Goal: Information Seeking & Learning: Learn about a topic

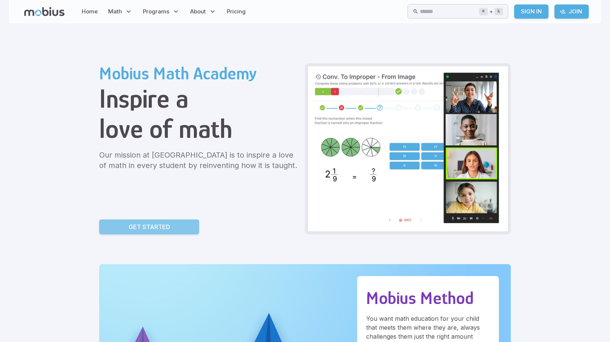
click at [164, 224] on p "Get Started" at bounding box center [149, 227] width 41 height 9
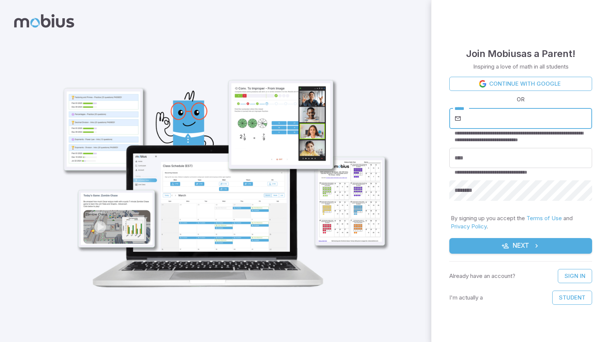
click at [494, 123] on input "*****" at bounding box center [527, 118] width 129 height 21
type input "**********"
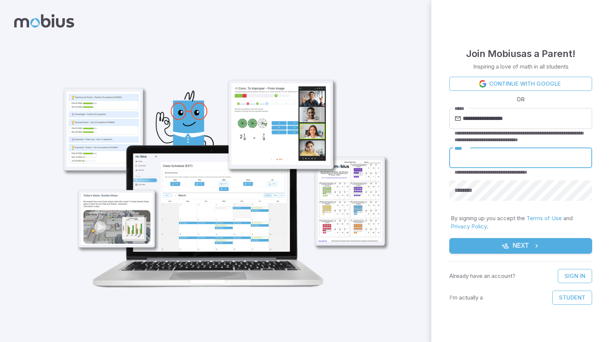
click at [502, 159] on input "****" at bounding box center [520, 158] width 143 height 21
type input "***"
click at [547, 245] on button "Next" at bounding box center [520, 246] width 143 height 16
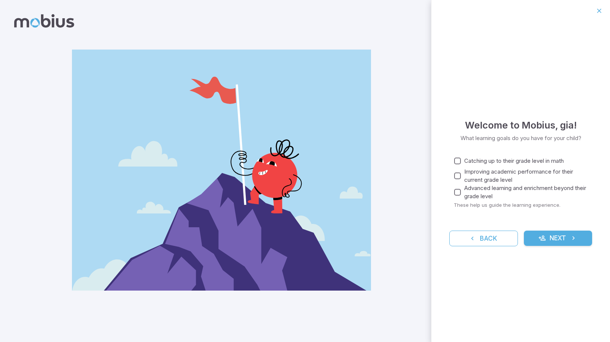
click at [461, 184] on label "Advanced learning and enrichment beyond their grade level" at bounding box center [518, 192] width 135 height 16
click at [564, 240] on button "Next" at bounding box center [558, 239] width 69 height 16
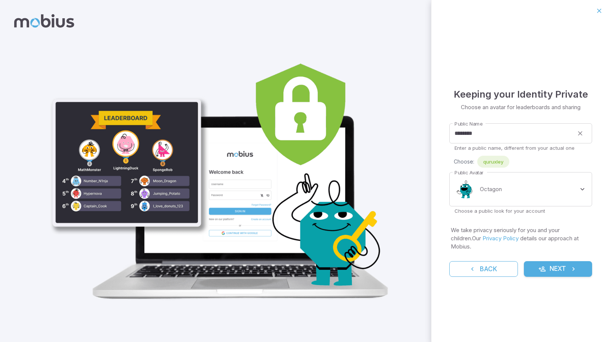
click at [559, 265] on button "Next" at bounding box center [558, 269] width 69 height 16
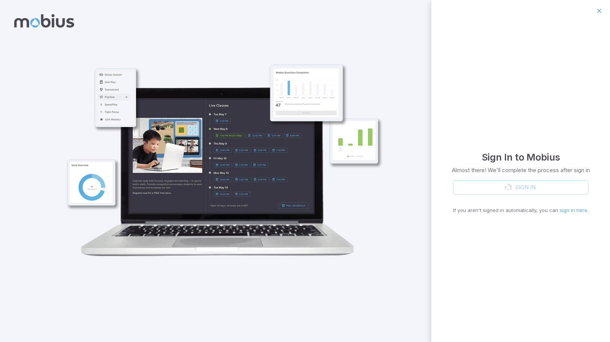
click at [550, 187] on div "Sign In If you aren't signed in automatically, you can sign in here ." at bounding box center [520, 197] width 135 height 34
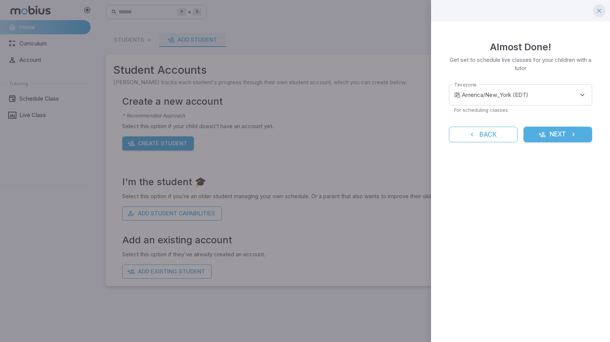
click at [597, 12] on icon "button" at bounding box center [599, 10] width 7 height 7
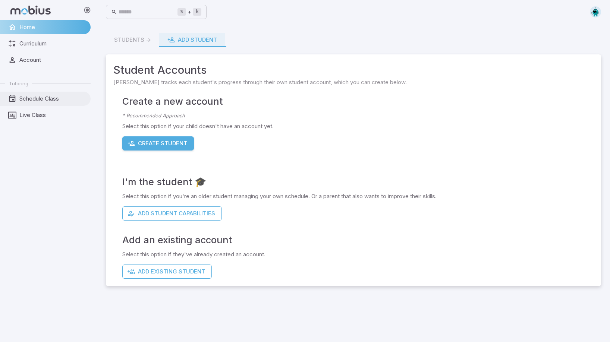
click at [37, 95] on span "Schedule Class" at bounding box center [52, 99] width 66 height 8
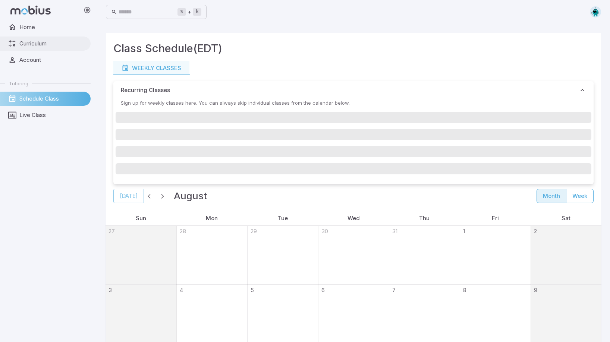
click at [70, 45] on span "Curriculum" at bounding box center [52, 44] width 66 height 8
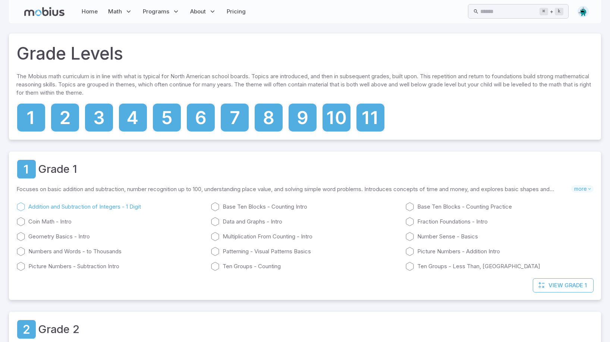
click at [57, 209] on link "Addition and Subtraction of Integers - 1 Digit" at bounding box center [110, 206] width 188 height 9
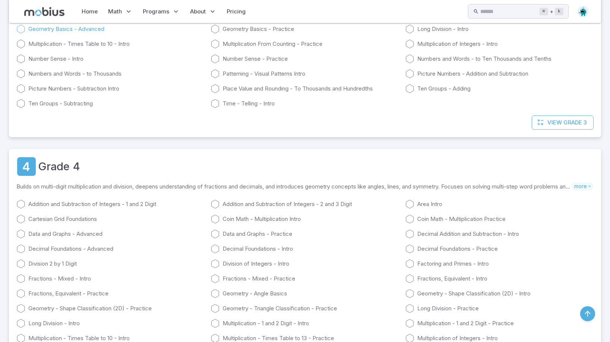
scroll to position [671, 0]
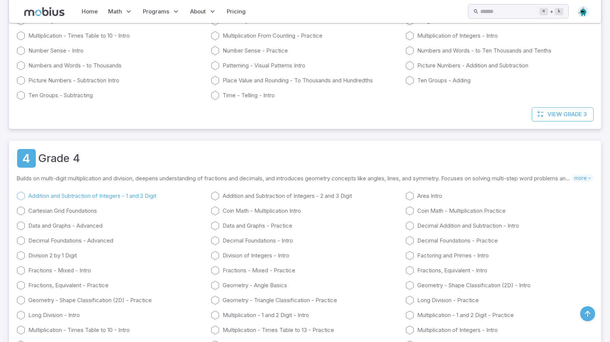
click at [126, 194] on link "Addition and Subtraction of Integers - 1 and 2 Digit" at bounding box center [110, 196] width 188 height 9
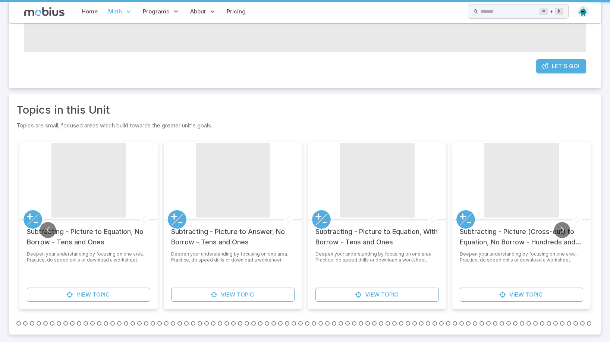
scroll to position [214, 0]
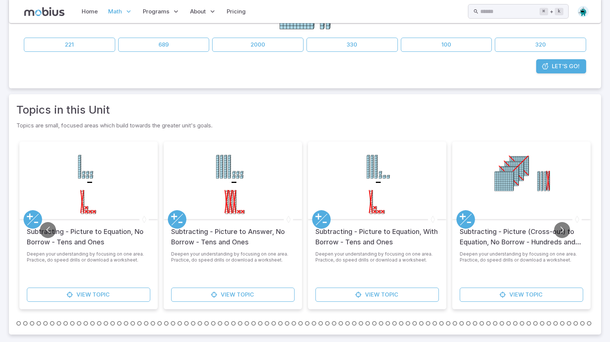
click at [104, 182] on icon "-" at bounding box center [88, 179] width 75 height 75
click at [39, 222] on circle at bounding box center [32, 219] width 19 height 19
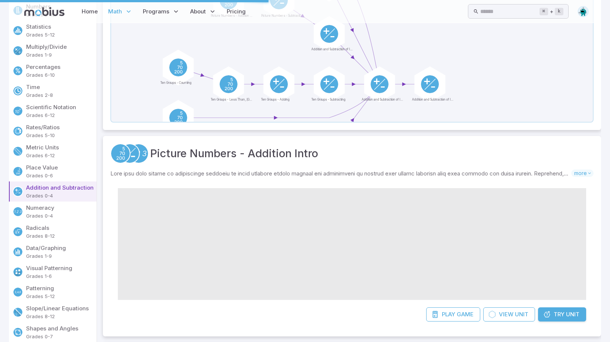
scroll to position [0, 0]
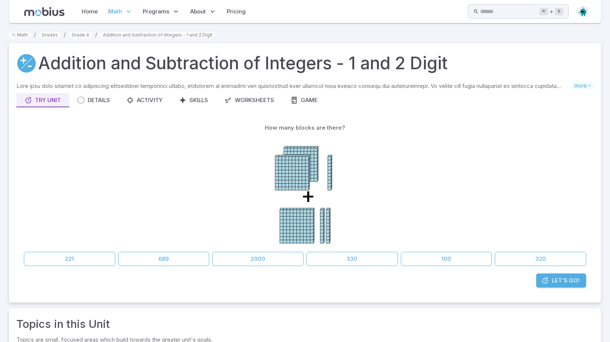
scroll to position [214, 0]
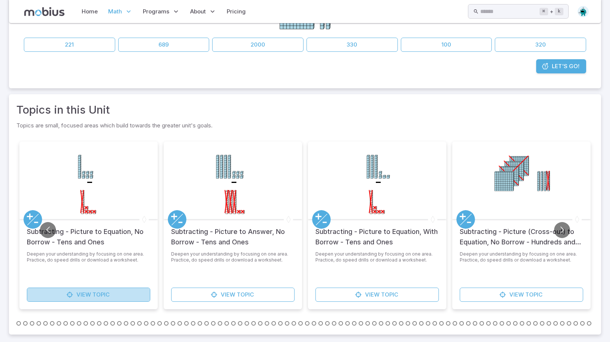
click at [102, 295] on span "Topic" at bounding box center [100, 295] width 17 height 8
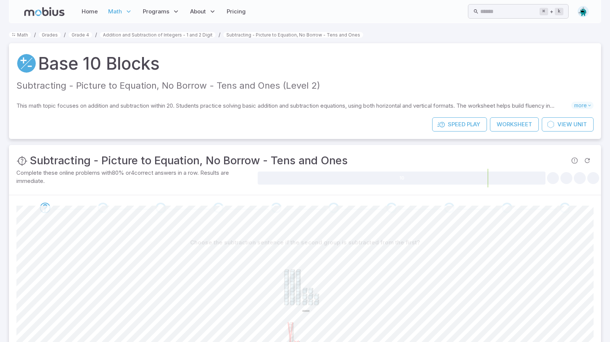
scroll to position [102, 0]
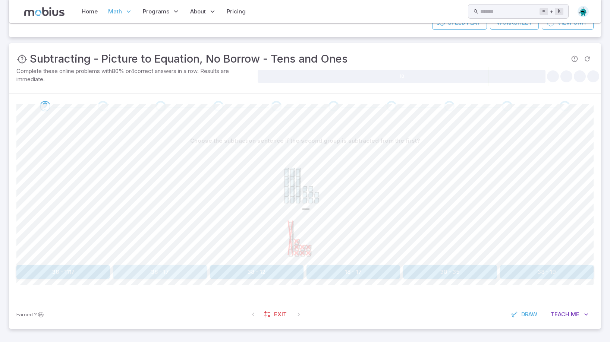
click at [189, 267] on button "38 - 17" at bounding box center [160, 272] width 94 height 14
click at [88, 273] on button "16 - 15" at bounding box center [63, 272] width 94 height 14
click at [230, 271] on button "45 - 33" at bounding box center [257, 272] width 94 height 14
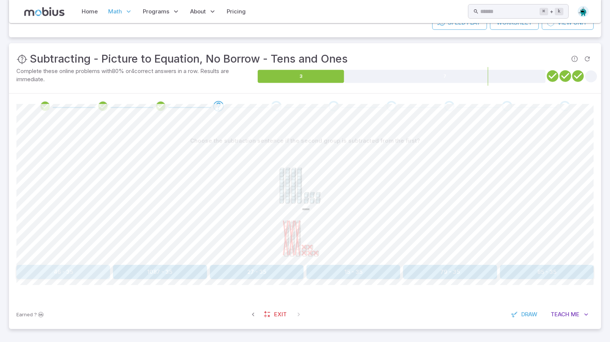
click at [60, 272] on button "46 - 35" at bounding box center [63, 272] width 94 height 14
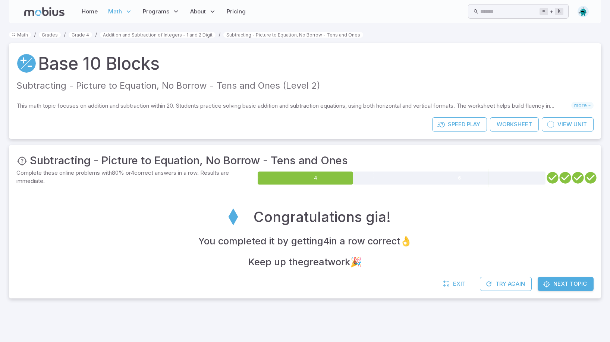
scroll to position [0, 0]
click at [564, 279] on link "Next Topic" at bounding box center [566, 284] width 56 height 14
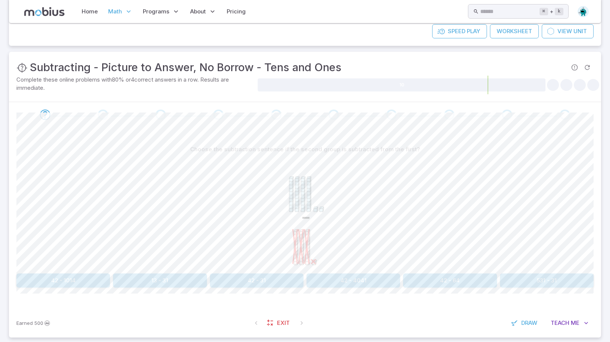
scroll to position [102, 0]
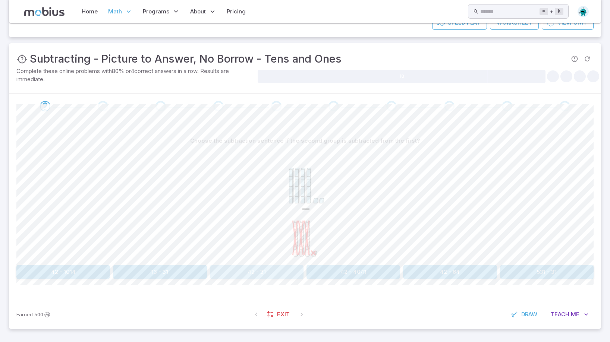
click at [257, 266] on button "42 - 31" at bounding box center [257, 272] width 94 height 14
click at [441, 274] on button "25" at bounding box center [450, 272] width 94 height 14
click at [455, 269] on button "41" at bounding box center [450, 272] width 94 height 14
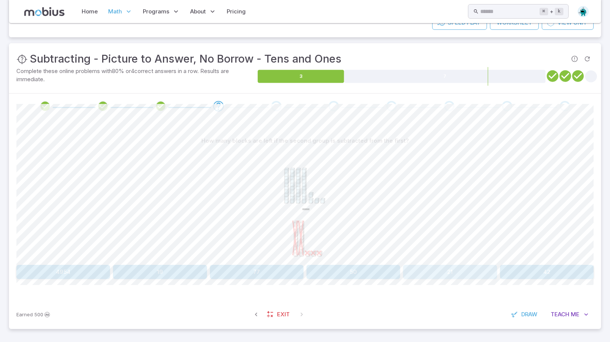
click at [433, 272] on button "21" at bounding box center [450, 272] width 94 height 14
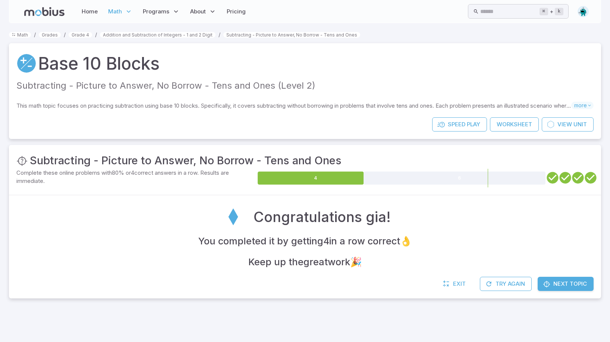
scroll to position [0, 0]
click at [562, 292] on div "Exit Try Again Next Topic" at bounding box center [305, 288] width 592 height 22
click at [559, 281] on span "Next Topic" at bounding box center [570, 284] width 34 height 8
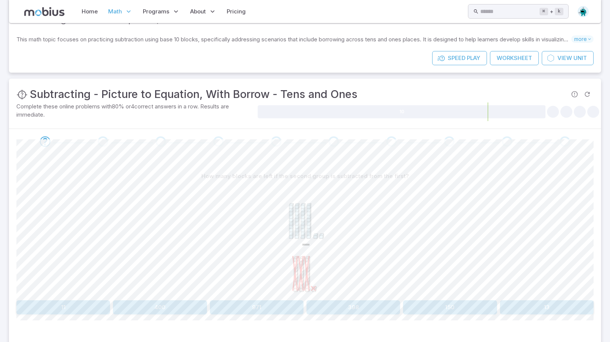
scroll to position [102, 0]
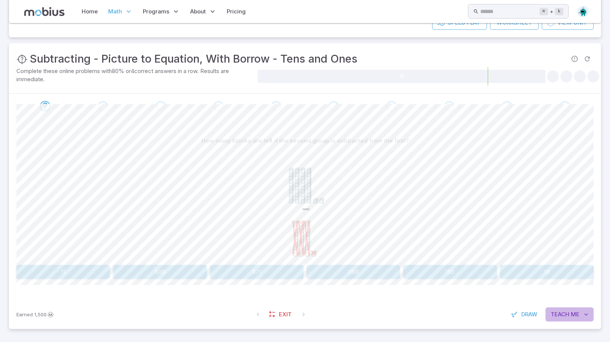
click at [556, 314] on span "Teach" at bounding box center [560, 315] width 19 height 8
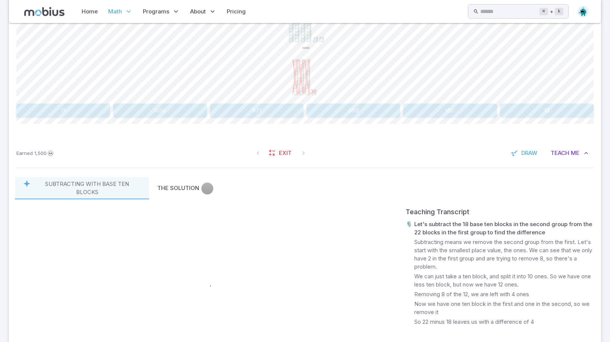
scroll to position [247, 0]
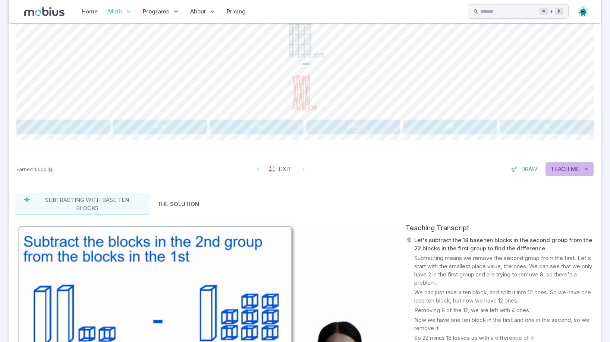
click at [559, 164] on button "Teach Me" at bounding box center [570, 169] width 48 height 14
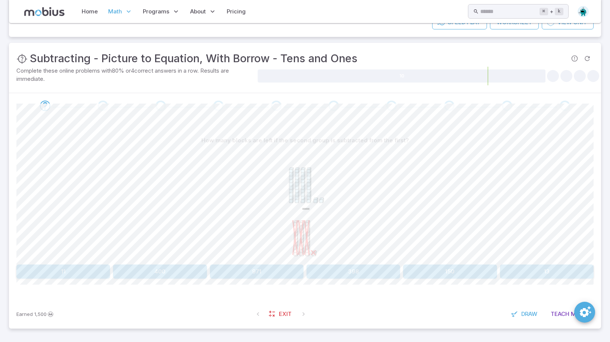
scroll to position [102, 0]
click at [575, 312] on span "Me" at bounding box center [575, 315] width 9 height 8
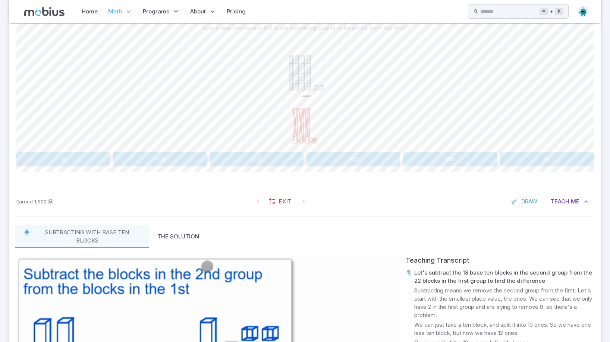
scroll to position [213, 0]
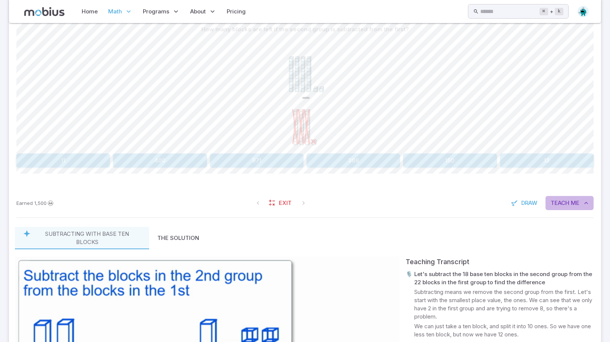
click at [564, 200] on span "Teach" at bounding box center [560, 203] width 19 height 8
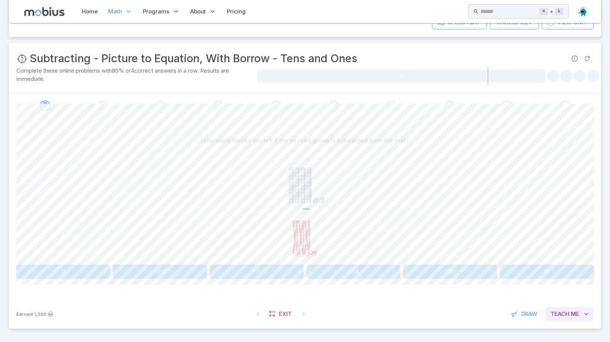
scroll to position [102, 0]
click at [528, 264] on div "How many blocks are left if the second group is subtracted from the first? - 11…" at bounding box center [304, 206] width 577 height 145
click at [525, 269] on button "13" at bounding box center [547, 272] width 94 height 14
click at [335, 270] on button "57 - 13" at bounding box center [354, 272] width 94 height 14
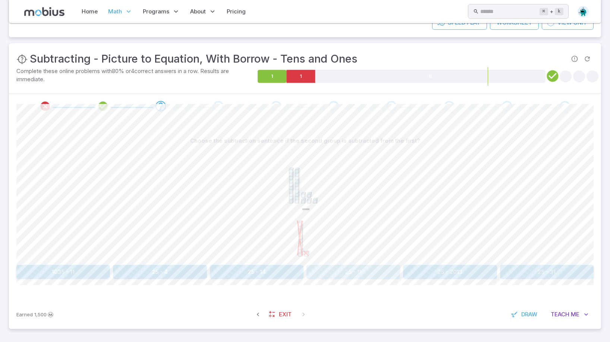
click at [355, 270] on button "25 - 11" at bounding box center [354, 272] width 94 height 14
click at [73, 267] on button "34 - 18" at bounding box center [63, 272] width 94 height 14
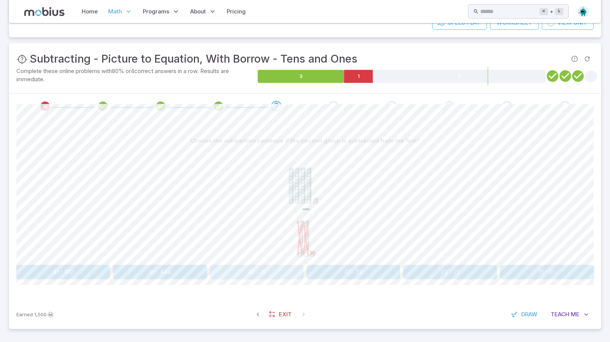
click at [274, 269] on button "41 - 21" at bounding box center [257, 272] width 94 height 14
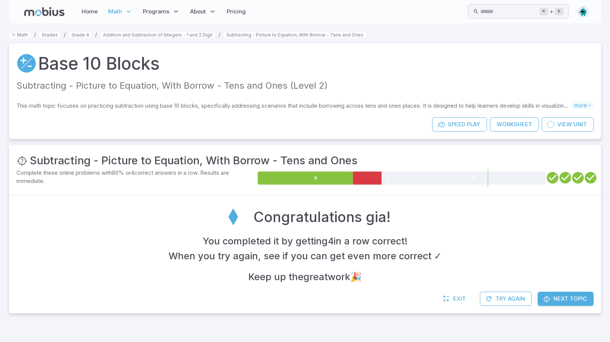
scroll to position [0, 0]
click at [573, 306] on link "Next Topic" at bounding box center [566, 299] width 56 height 14
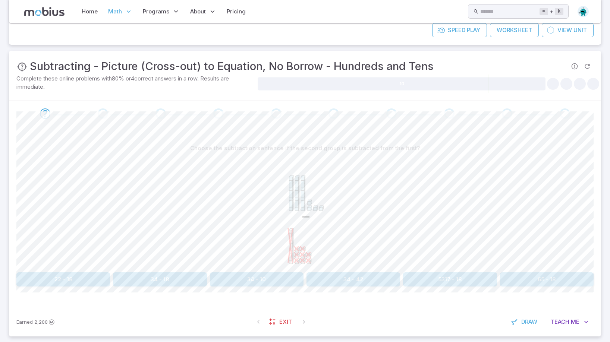
scroll to position [102, 0]
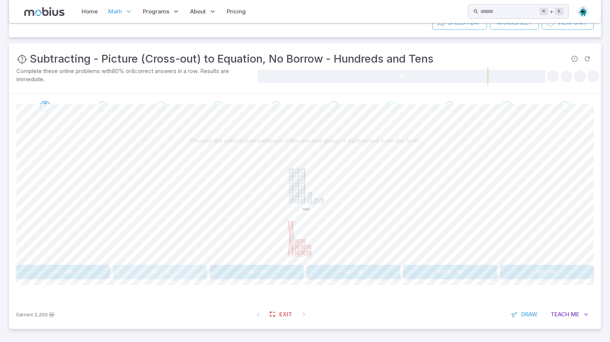
click at [163, 270] on button "34 - 18" at bounding box center [160, 272] width 94 height 14
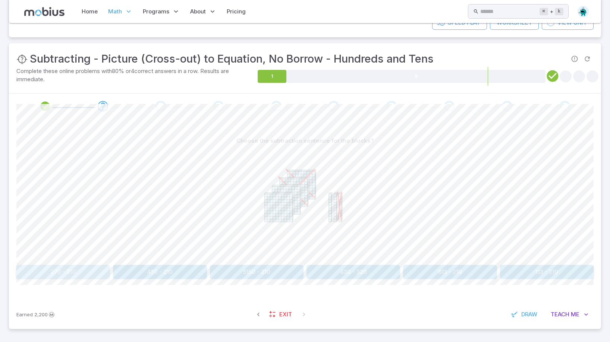
click at [74, 271] on button "270 - 210" at bounding box center [63, 272] width 94 height 14
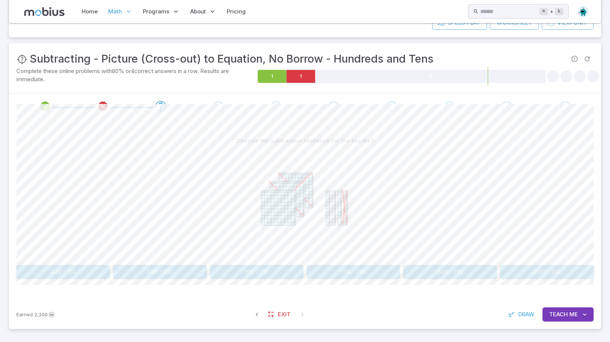
drag, startPoint x: 162, startPoint y: 272, endPoint x: 67, endPoint y: 313, distance: 103.1
click at [67, 313] on div "Practice : Subtracting - Picture (Cross-out) to Equation, No Borrow - Hundreds …" at bounding box center [305, 186] width 592 height 286
click at [557, 308] on button "Teach Me" at bounding box center [568, 315] width 51 height 14
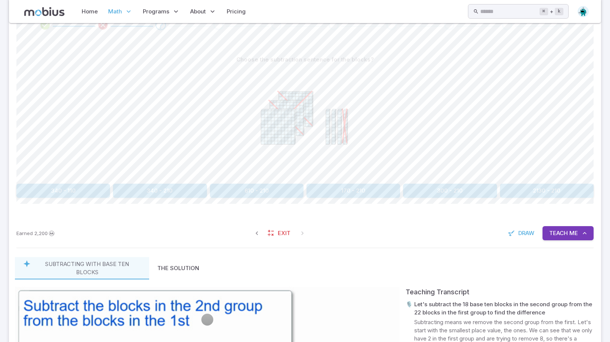
scroll to position [160, 0]
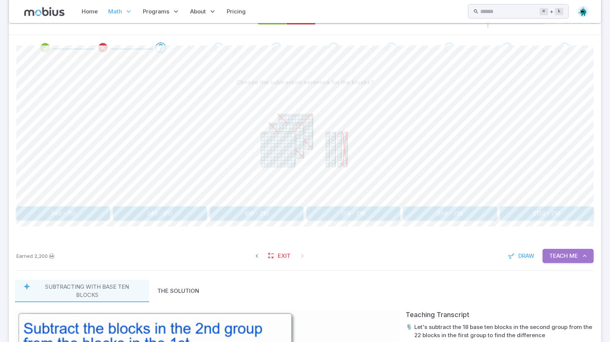
click at [562, 256] on span "Teach" at bounding box center [558, 256] width 19 height 8
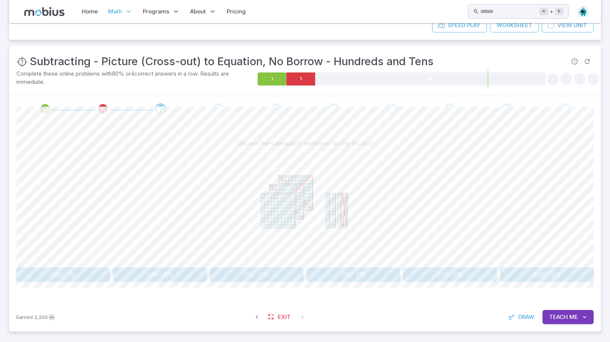
scroll to position [102, 0]
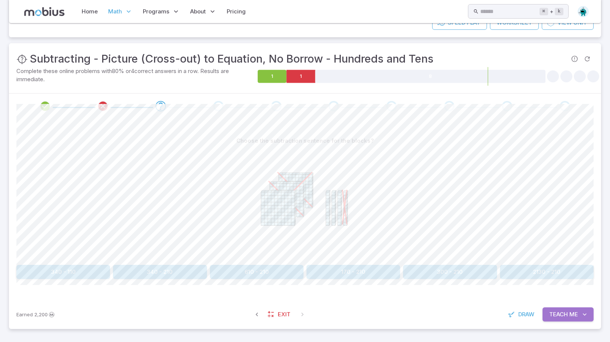
click at [577, 314] on span "Me" at bounding box center [573, 315] width 9 height 8
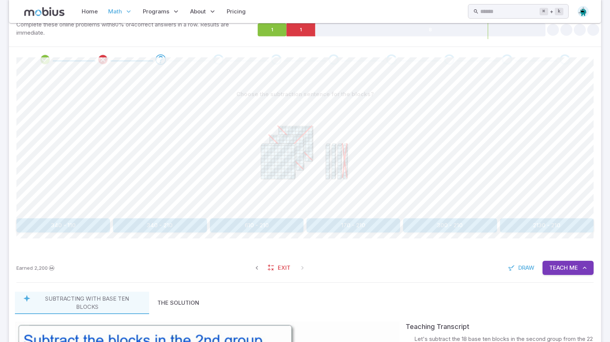
scroll to position [148, 0]
click at [558, 267] on span "Teach" at bounding box center [558, 268] width 19 height 8
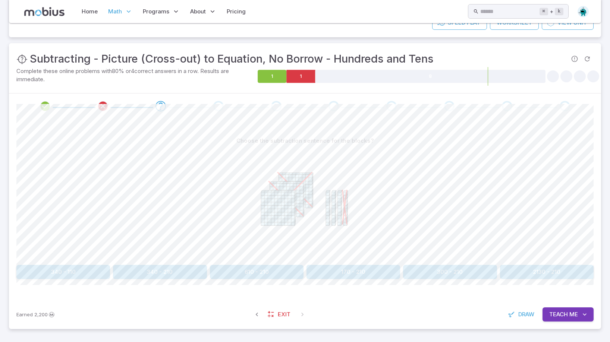
scroll to position [98, 0]
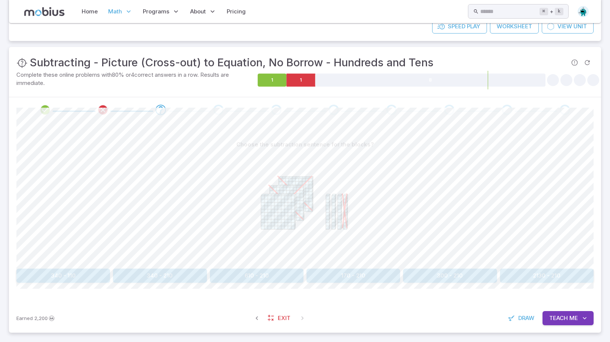
click at [352, 272] on button "170 - 210" at bounding box center [354, 276] width 94 height 14
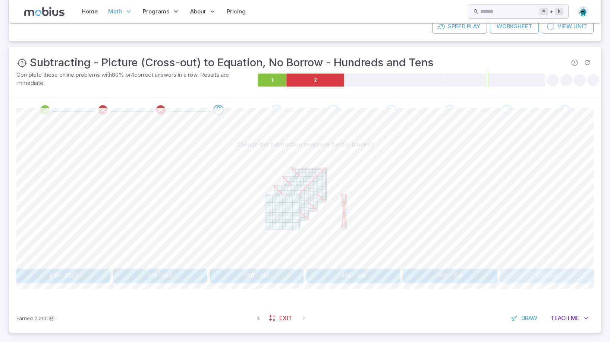
click at [560, 271] on button "101 - 310" at bounding box center [547, 276] width 94 height 14
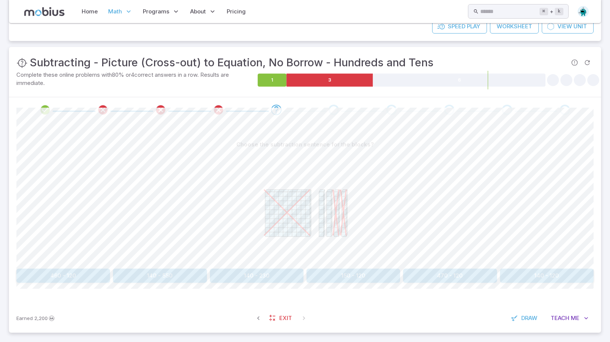
click at [325, 278] on button "150 - 120" at bounding box center [354, 276] width 94 height 14
click at [550, 276] on button "240 - 130" at bounding box center [547, 276] width 94 height 14
click at [72, 279] on button "350 - 420" at bounding box center [63, 276] width 94 height 14
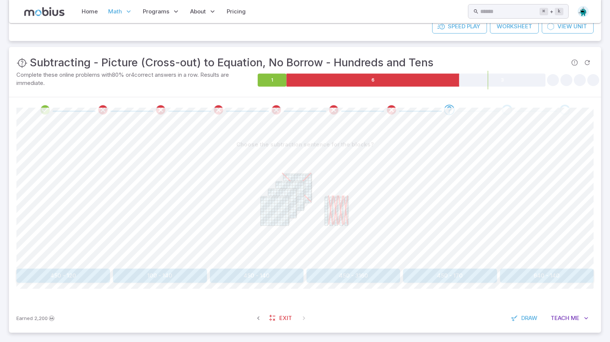
click at [82, 277] on button "450 - 120" at bounding box center [63, 276] width 94 height 14
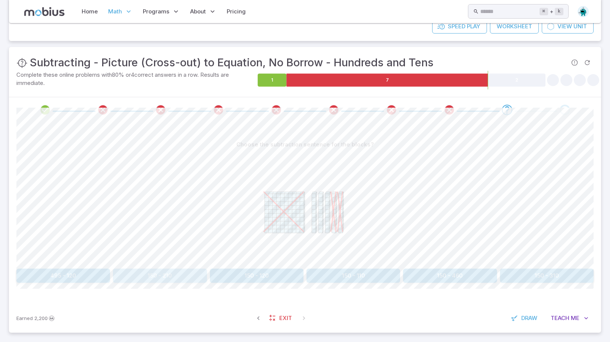
click at [182, 279] on button "150 - 210" at bounding box center [160, 276] width 94 height 14
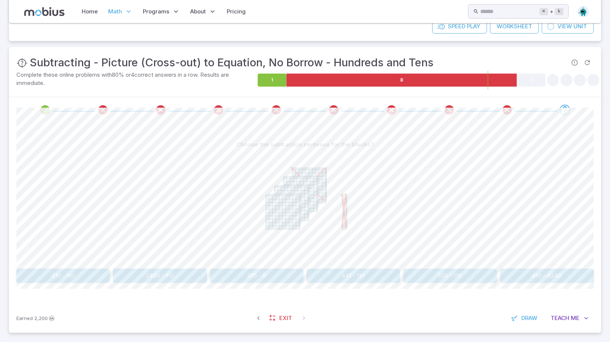
click at [345, 279] on button "441 - 110" at bounding box center [354, 276] width 94 height 14
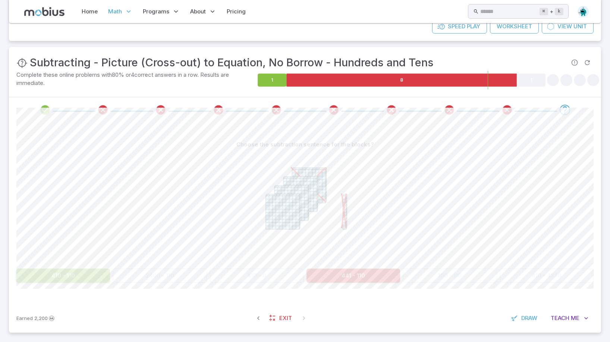
scroll to position [0, 0]
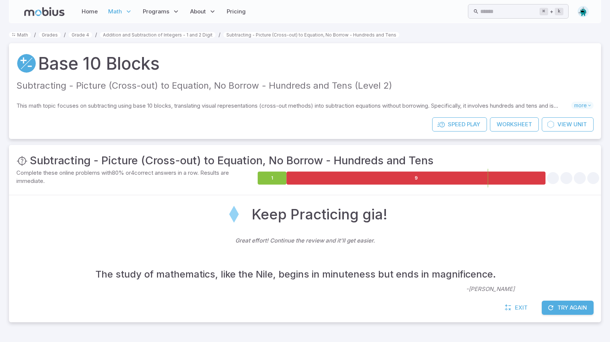
click at [559, 314] on button "Try Again" at bounding box center [568, 308] width 52 height 14
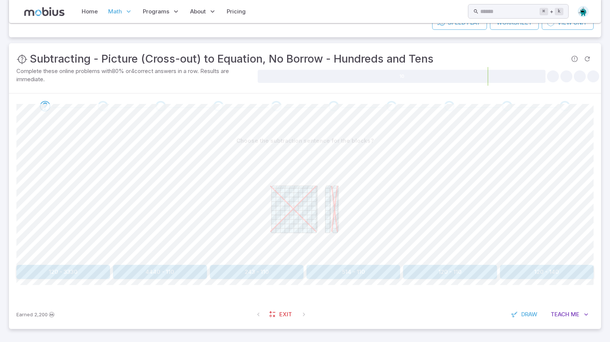
scroll to position [102, 0]
click at [291, 317] on span "Exit" at bounding box center [285, 315] width 13 height 8
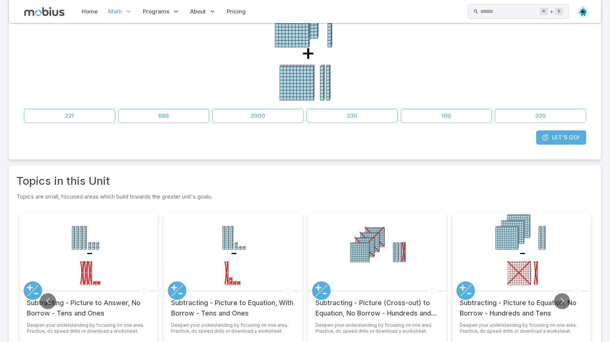
scroll to position [147, 0]
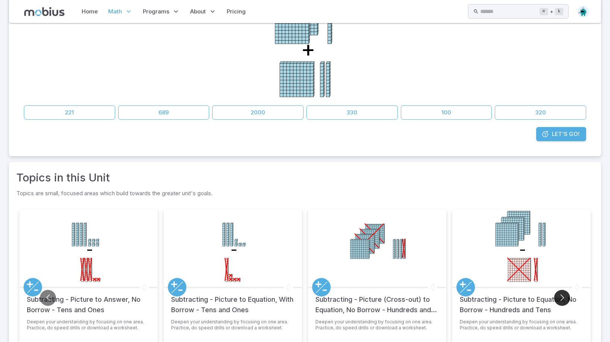
click at [566, 301] on button "Go to next slide" at bounding box center [562, 298] width 16 height 16
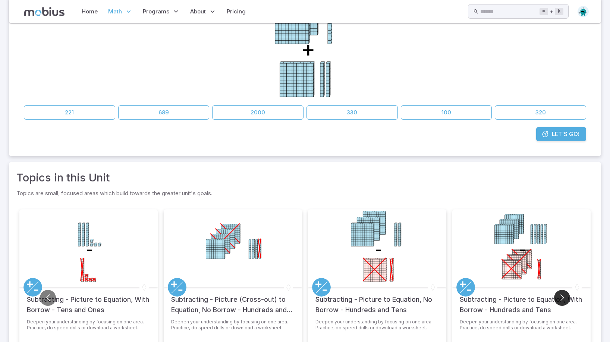
click at [566, 301] on button "Go to next slide" at bounding box center [562, 298] width 16 height 16
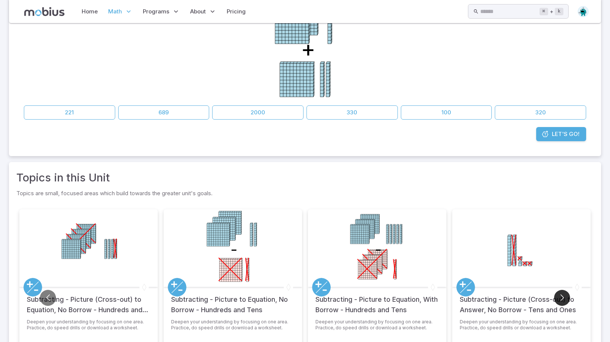
click at [566, 301] on button "Go to next slide" at bounding box center [562, 298] width 16 height 16
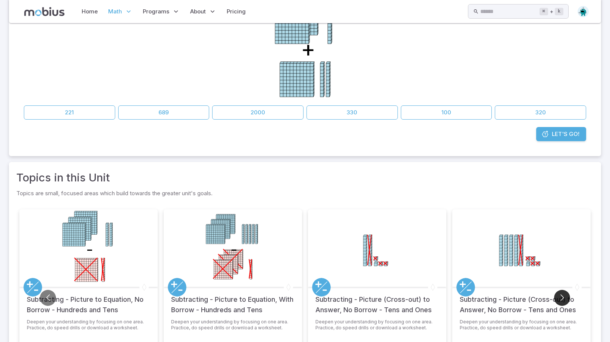
click at [566, 301] on button "Go to next slide" at bounding box center [562, 298] width 16 height 16
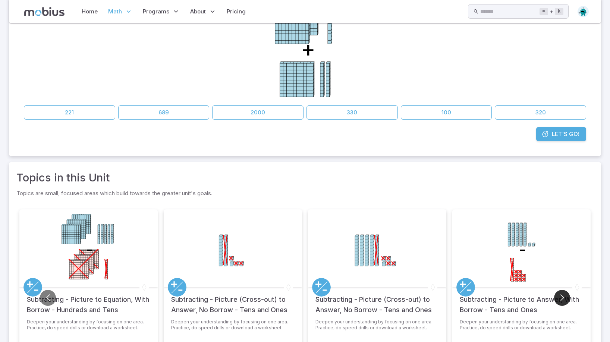
click at [566, 301] on button "Go to next slide" at bounding box center [562, 298] width 16 height 16
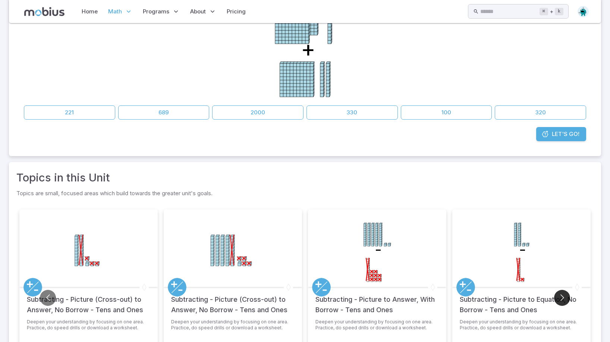
click at [566, 301] on button "Go to next slide" at bounding box center [562, 298] width 16 height 16
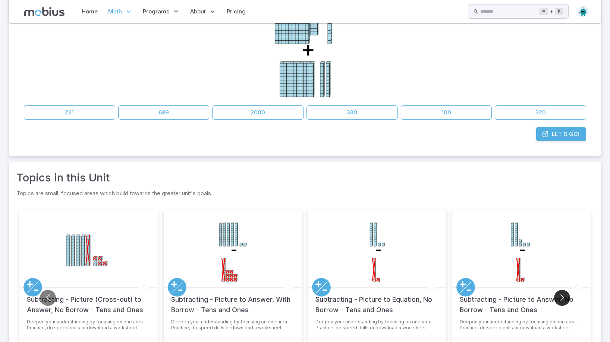
click at [566, 301] on button "Go to next slide" at bounding box center [562, 298] width 16 height 16
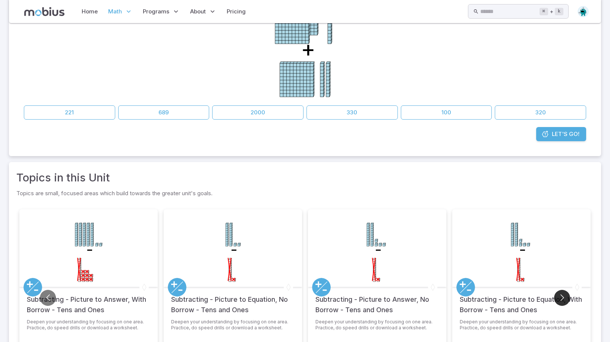
click at [566, 301] on button "Go to next slide" at bounding box center [562, 298] width 16 height 16
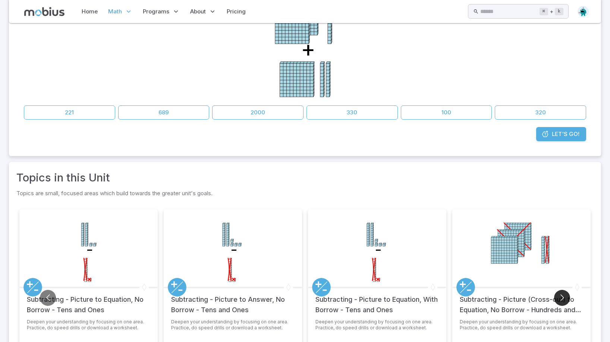
click at [566, 301] on button "Go to next slide" at bounding box center [562, 298] width 16 height 16
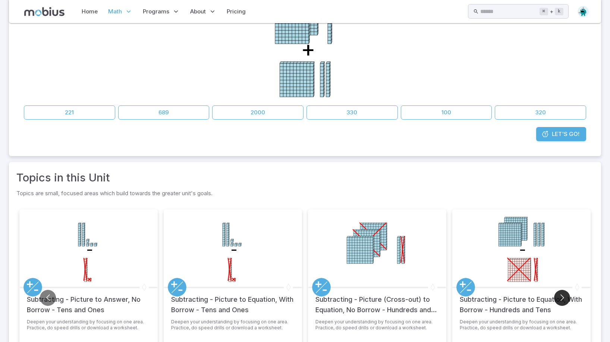
click at [566, 301] on button "Go to next slide" at bounding box center [562, 298] width 16 height 16
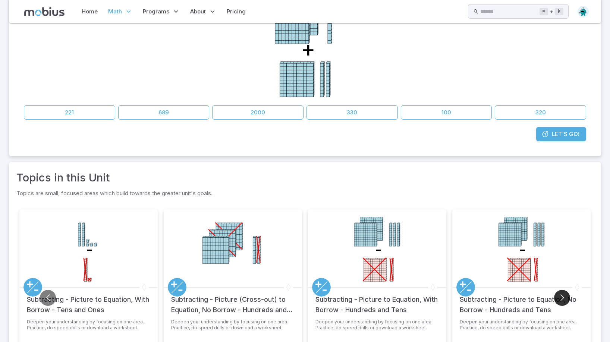
click at [566, 301] on button "Go to next slide" at bounding box center [562, 298] width 16 height 16
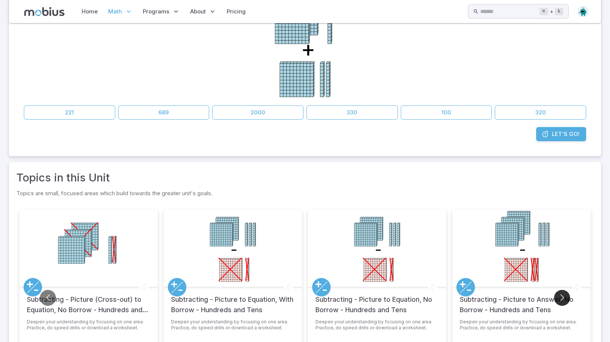
click at [566, 301] on button "Go to next slide" at bounding box center [562, 298] width 16 height 16
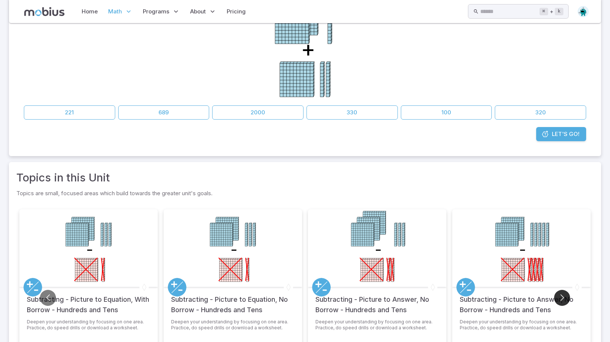
click at [566, 301] on button "Go to next slide" at bounding box center [562, 298] width 16 height 16
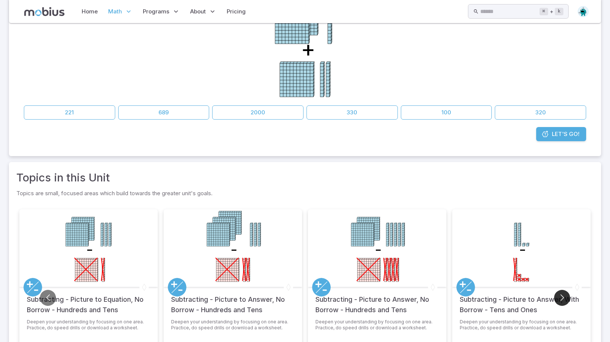
click at [566, 301] on button "Go to next slide" at bounding box center [562, 298] width 16 height 16
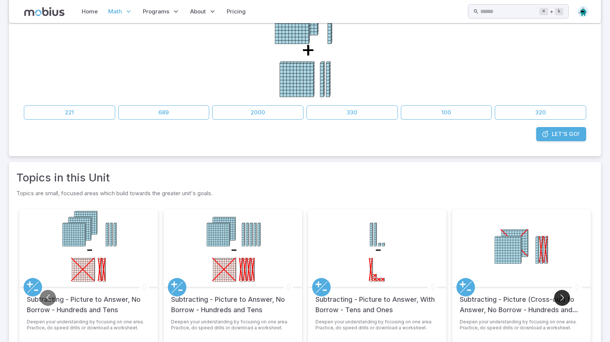
click at [566, 301] on button "Go to next slide" at bounding box center [562, 298] width 16 height 16
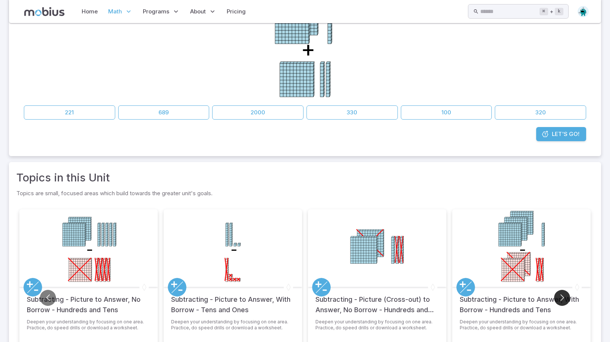
click at [566, 301] on button "Go to next slide" at bounding box center [562, 298] width 16 height 16
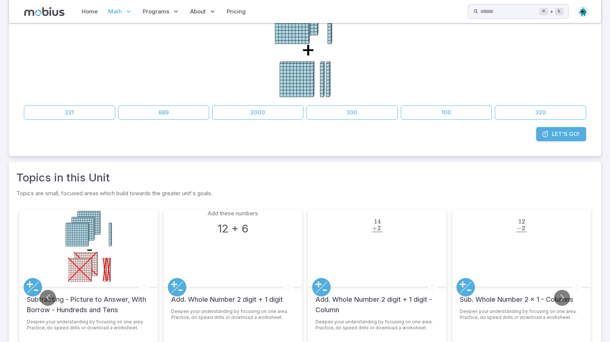
click at [214, 251] on div "Add these numbers 12 + 6" at bounding box center [233, 249] width 78 height 78
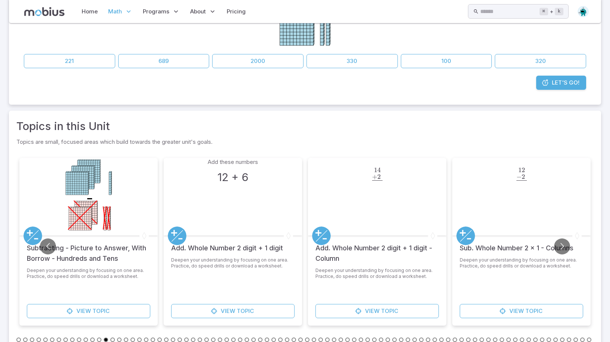
scroll to position [210, 0]
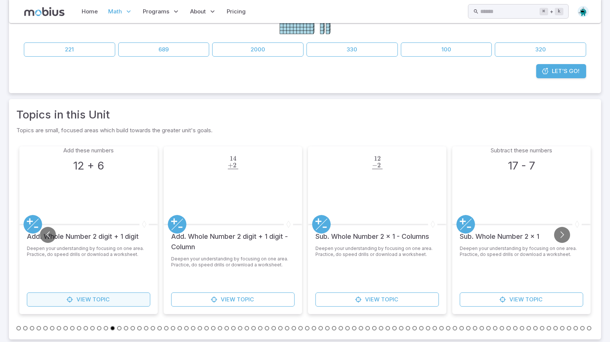
click at [128, 299] on link "View Topic" at bounding box center [88, 300] width 123 height 14
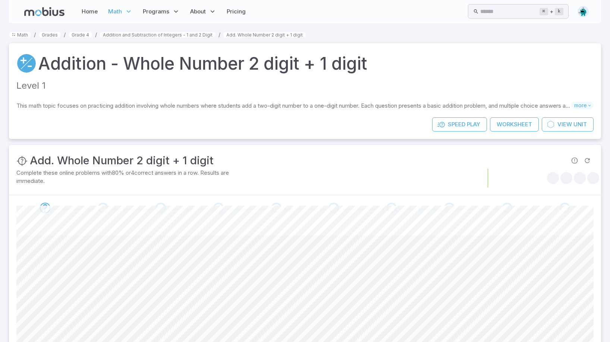
scroll to position [69, 0]
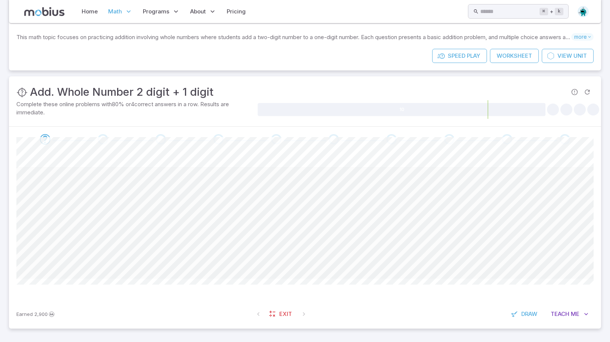
click at [318, 217] on span at bounding box center [304, 223] width 577 height 112
click at [568, 314] on span "Teach" at bounding box center [560, 314] width 19 height 8
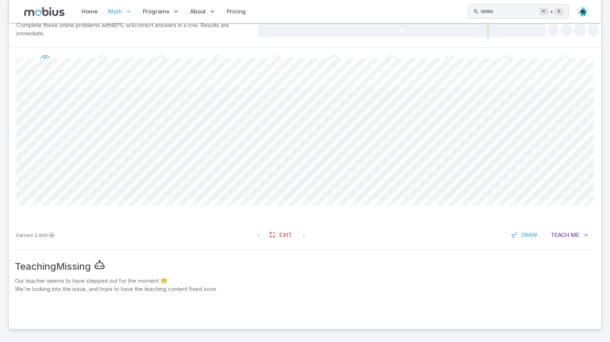
scroll to position [148, 0]
click at [585, 236] on icon "button" at bounding box center [585, 234] width 7 height 7
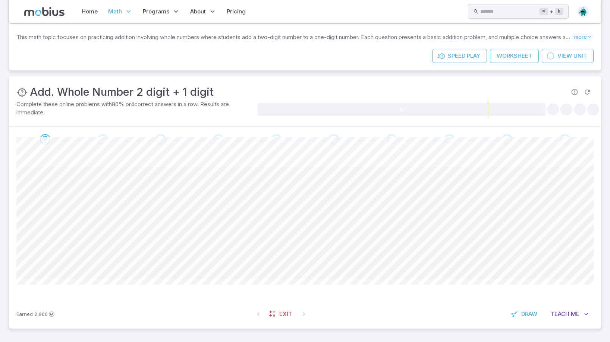
scroll to position [69, 0]
click at [558, 340] on section "Math / Grades / Grade 4 / Addition and Subtraction of Integers - 1 and 2 Digit …" at bounding box center [305, 149] width 610 height 388
click at [563, 321] on button "Teach Me" at bounding box center [570, 314] width 48 height 14
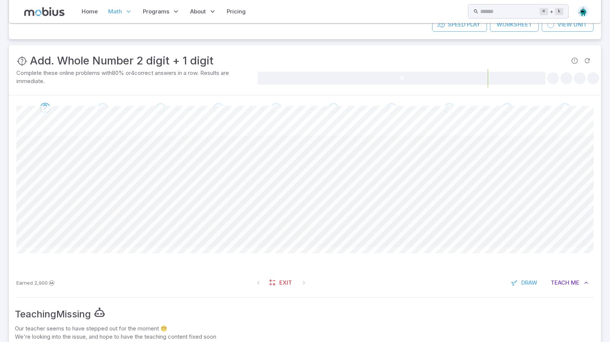
scroll to position [148, 0]
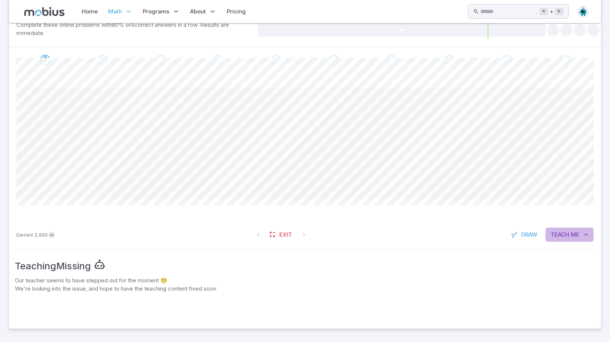
click at [563, 230] on button "Teach Me" at bounding box center [570, 235] width 48 height 14
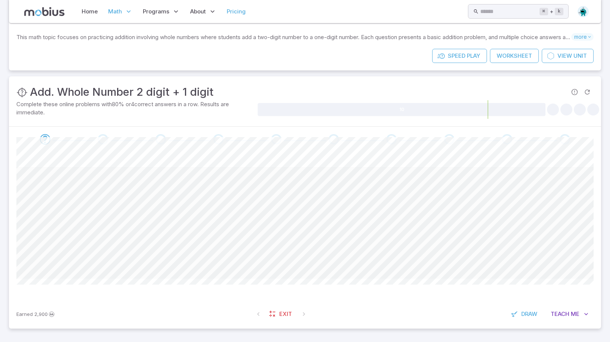
scroll to position [69, 0]
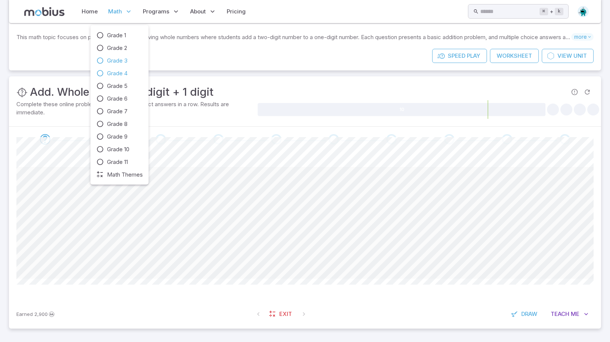
click at [100, 62] on icon at bounding box center [100, 60] width 7 height 7
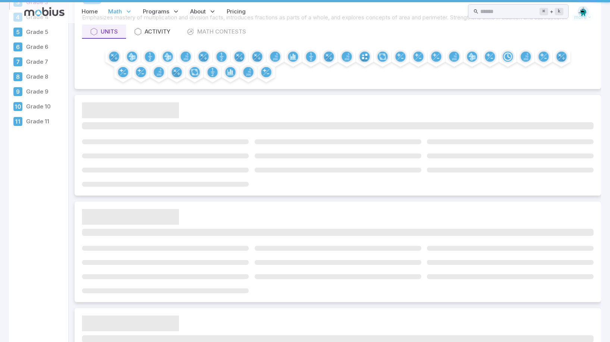
scroll to position [0, 0]
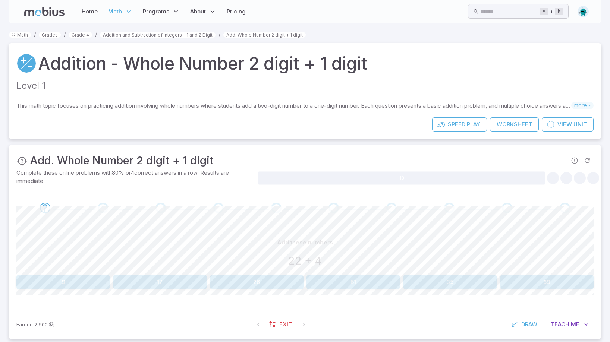
scroll to position [10, 0]
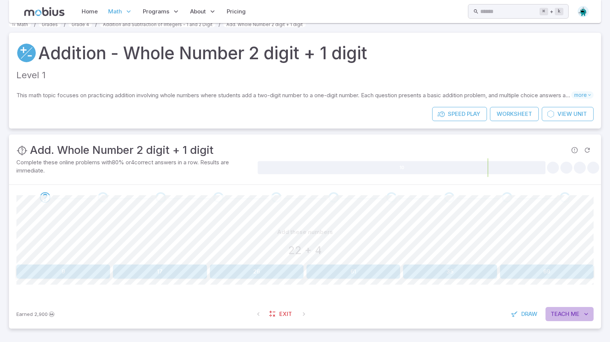
click at [572, 315] on span "Me" at bounding box center [575, 314] width 9 height 8
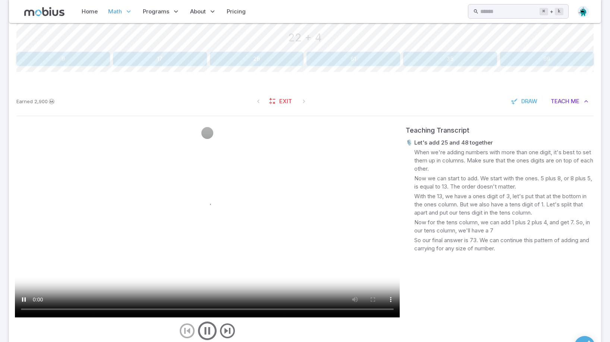
scroll to position [220, 0]
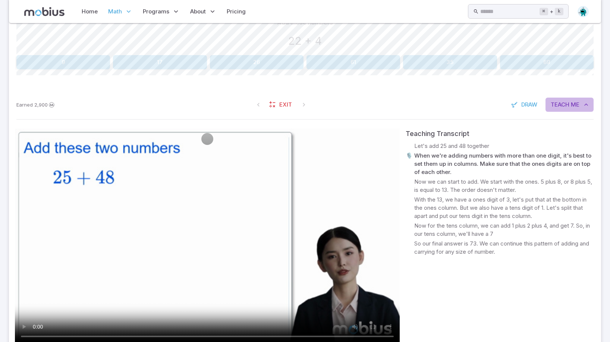
click at [574, 101] on span "Me" at bounding box center [575, 105] width 9 height 8
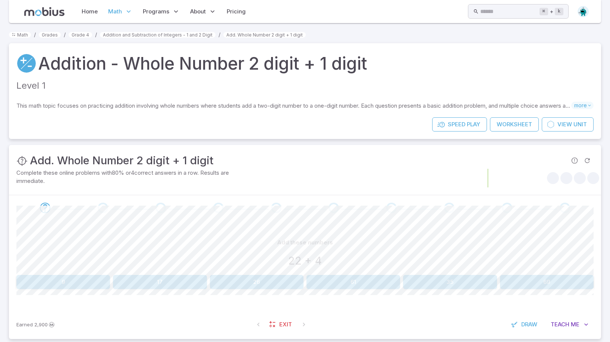
scroll to position [10, 0]
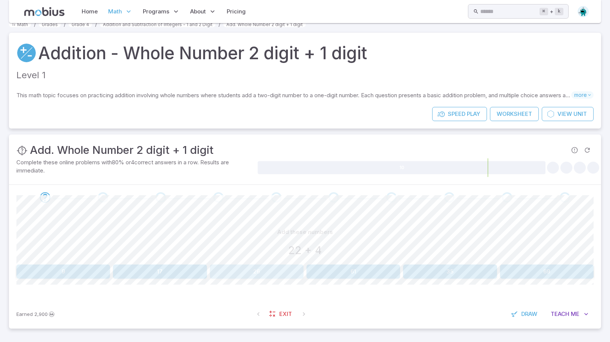
click at [245, 273] on button "26" at bounding box center [257, 272] width 94 height 14
click at [422, 270] on button "15" at bounding box center [450, 272] width 94 height 14
click at [167, 277] on button "19" at bounding box center [160, 272] width 94 height 14
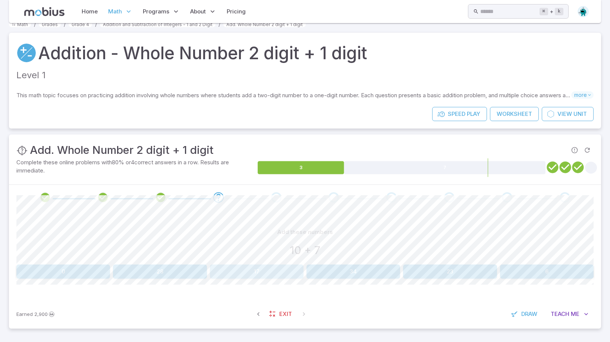
click at [234, 274] on button "17" at bounding box center [257, 272] width 94 height 14
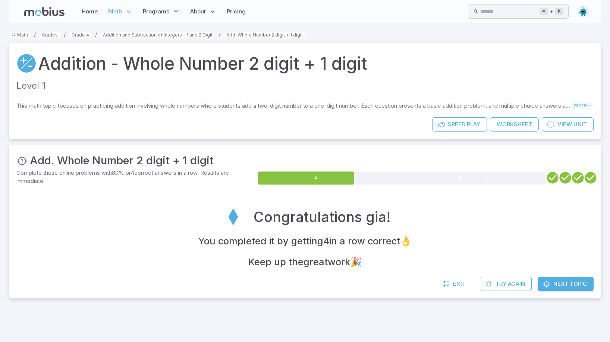
scroll to position [0, 0]
click at [552, 291] on link "Next Topic" at bounding box center [566, 284] width 56 height 14
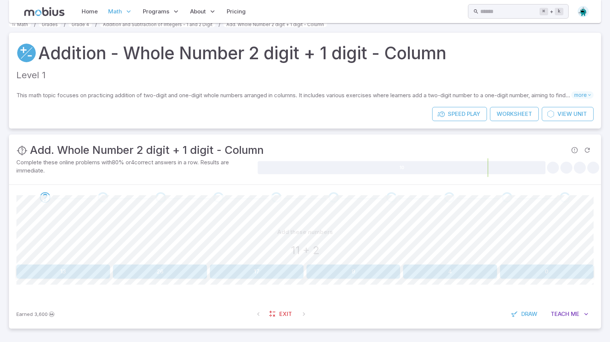
scroll to position [10, 0]
click at [70, 276] on button "13" at bounding box center [63, 272] width 94 height 14
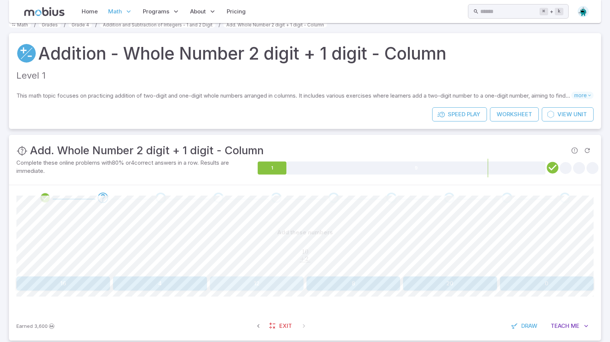
click at [246, 283] on button "12" at bounding box center [257, 284] width 94 height 14
click at [575, 284] on button "17" at bounding box center [547, 284] width 94 height 14
click at [43, 288] on button "19" at bounding box center [63, 284] width 94 height 14
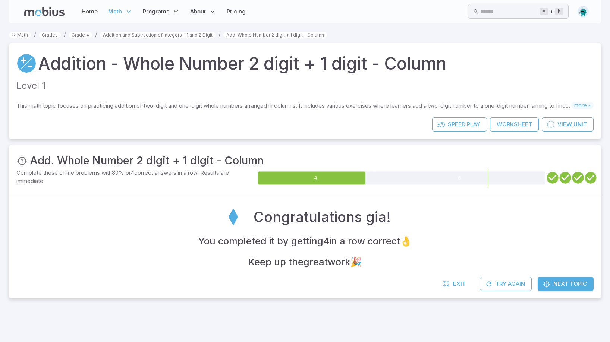
scroll to position [0, 0]
click at [584, 284] on span "Next Topic" at bounding box center [570, 284] width 34 height 8
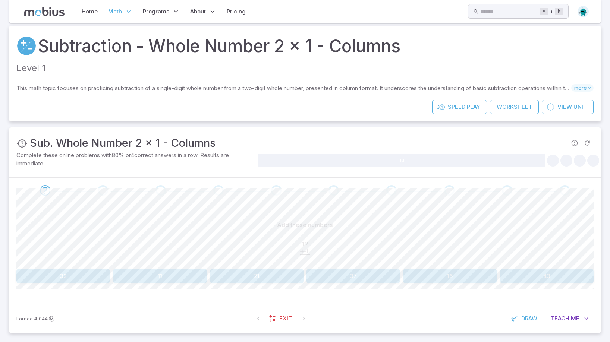
scroll to position [20, 0]
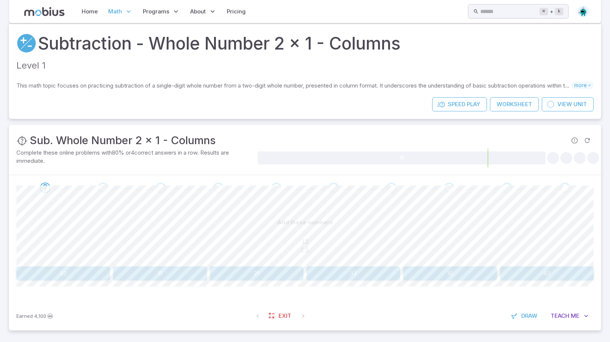
click at [456, 277] on button "16" at bounding box center [450, 274] width 94 height 14
click at [161, 273] on button "20" at bounding box center [160, 274] width 94 height 14
click at [66, 276] on button "13" at bounding box center [63, 274] width 94 height 14
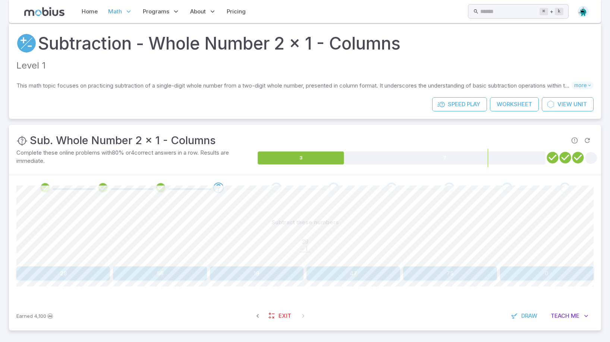
click at [87, 275] on button "28" at bounding box center [63, 274] width 94 height 14
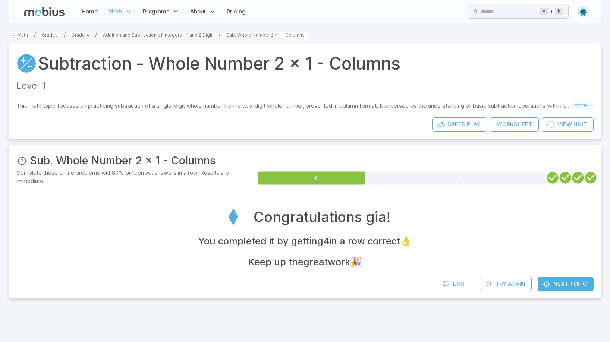
scroll to position [0, 0]
click at [573, 283] on span "Next Topic" at bounding box center [570, 284] width 34 height 8
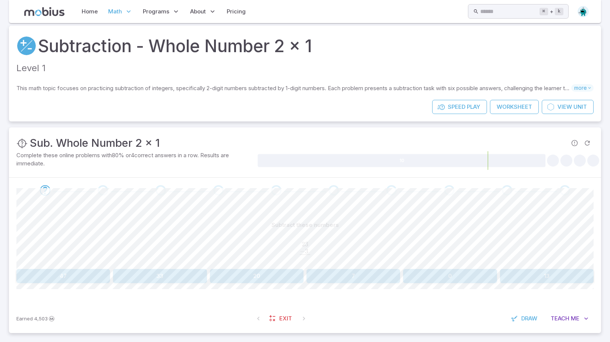
scroll to position [18, 0]
click at [236, 280] on button "20" at bounding box center [257, 276] width 94 height 14
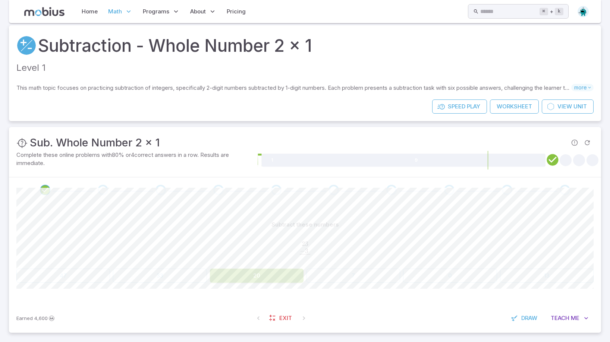
scroll to position [10, 0]
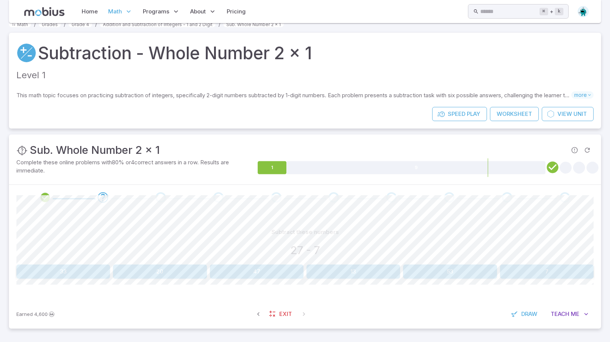
click at [144, 272] on button "20" at bounding box center [160, 272] width 94 height 14
click at [443, 272] on button "20" at bounding box center [450, 272] width 94 height 14
click at [526, 271] on button "12" at bounding box center [547, 272] width 94 height 14
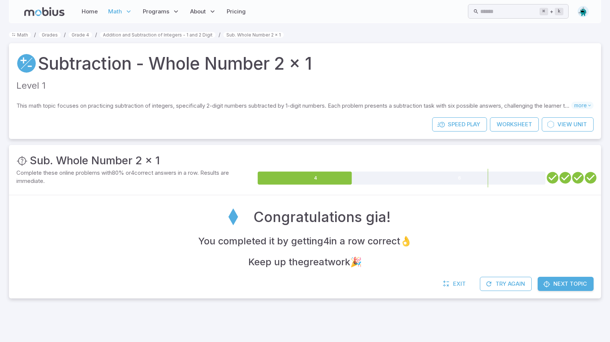
scroll to position [0, 0]
click at [575, 283] on span "Next Topic" at bounding box center [570, 284] width 34 height 8
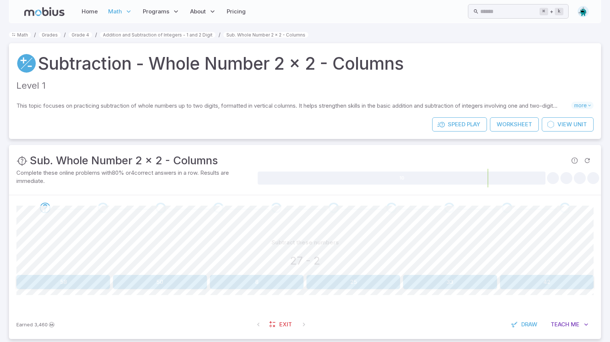
scroll to position [10, 0]
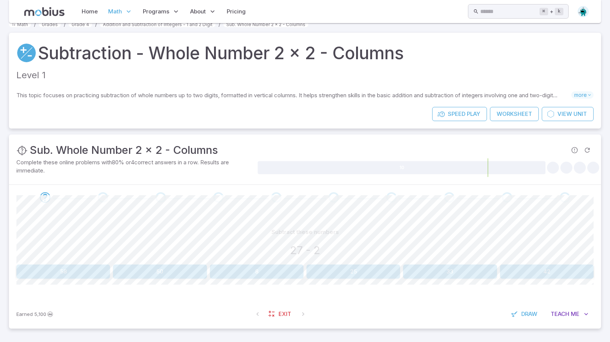
click at [380, 280] on div "Subtract these numbers 27 - 2 58 50 8 25 33 42 Canvas actions 100 % Exit zen mo…" at bounding box center [304, 254] width 577 height 89
click at [381, 268] on button "25" at bounding box center [354, 272] width 94 height 14
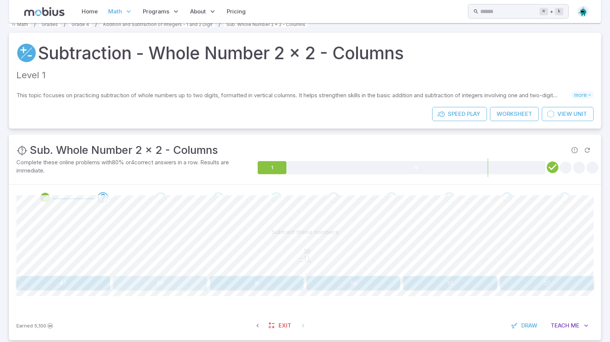
click at [163, 288] on button "28" at bounding box center [160, 283] width 94 height 14
click at [90, 283] on button "10" at bounding box center [63, 283] width 94 height 14
click at [532, 329] on span "Draw" at bounding box center [529, 326] width 16 height 8
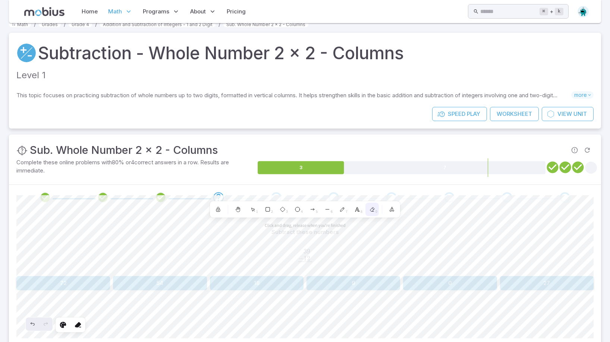
click at [371, 208] on icon at bounding box center [372, 210] width 6 height 6
click at [341, 212] on icon at bounding box center [342, 210] width 6 height 6
click at [371, 207] on icon at bounding box center [372, 210] width 6 height 6
click at [35, 323] on icon "Undo" at bounding box center [32, 324] width 6 height 6
click at [35, 324] on icon "Undo" at bounding box center [32, 324] width 6 height 6
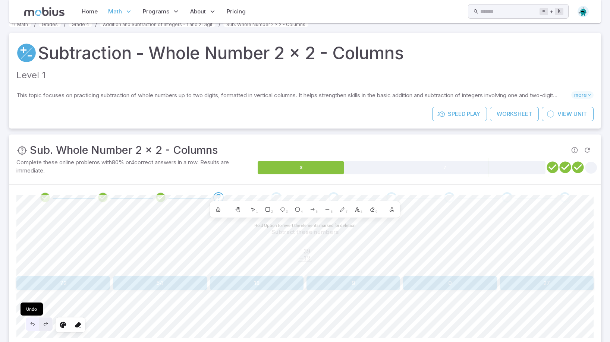
click at [35, 324] on icon "Undo" at bounding box center [32, 324] width 6 height 6
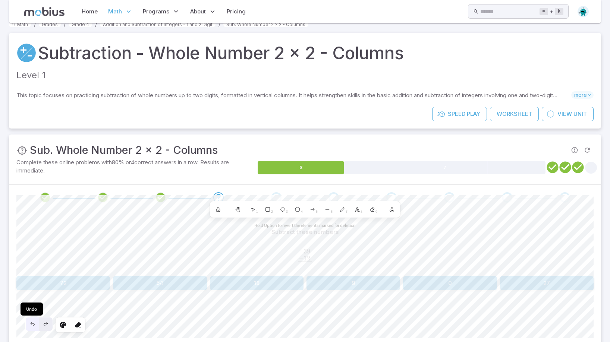
click at [35, 324] on icon "Undo" at bounding box center [32, 324] width 6 height 6
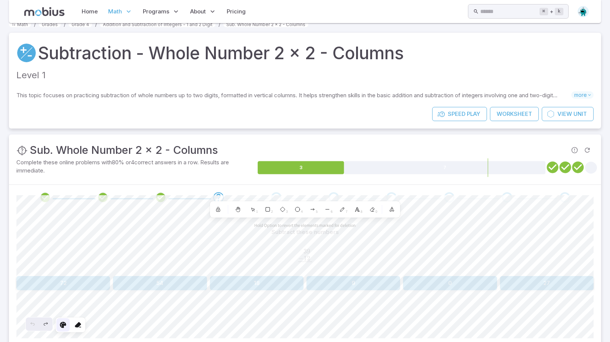
click at [66, 324] on icon at bounding box center [62, 324] width 7 height 7
click at [81, 324] on icon at bounding box center [77, 324] width 7 height 7
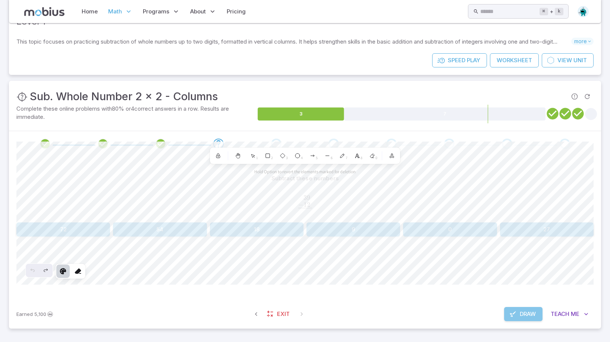
click at [524, 312] on span "Draw" at bounding box center [528, 314] width 16 height 8
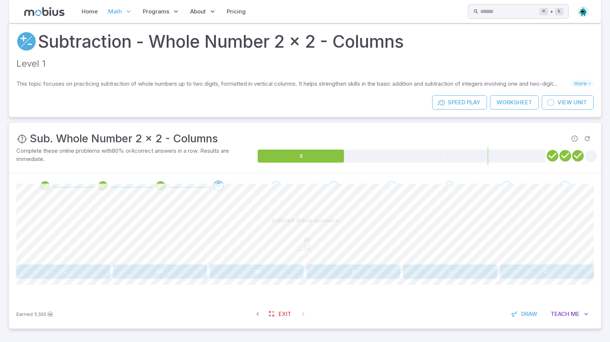
click at [536, 271] on button "27" at bounding box center [547, 272] width 94 height 14
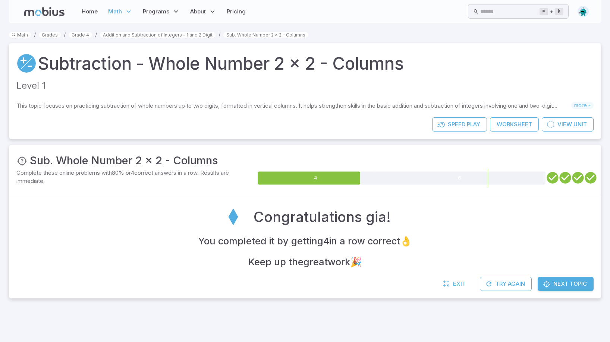
scroll to position [0, 0]
click at [555, 283] on span "Next Topic" at bounding box center [570, 284] width 34 height 8
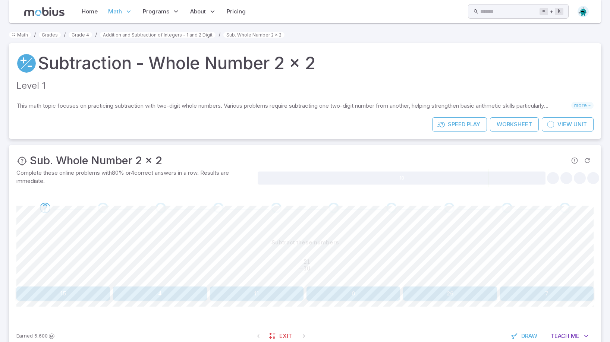
scroll to position [22, 0]
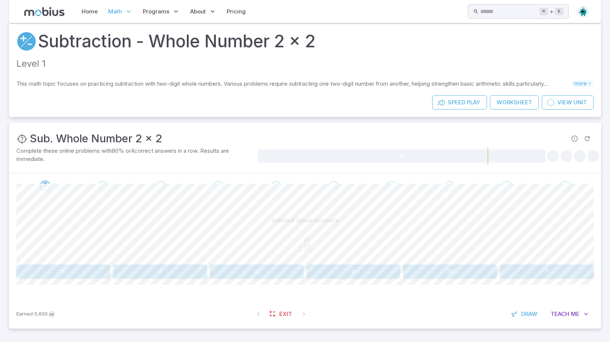
click at [268, 279] on div "Subtract these numbers 21 . − 10 . ‾ \begin{aligned}21\hphantom{.}\\[-0.5em]\un…" at bounding box center [304, 249] width 577 height 101
click at [268, 279] on button "11" at bounding box center [257, 272] width 94 height 14
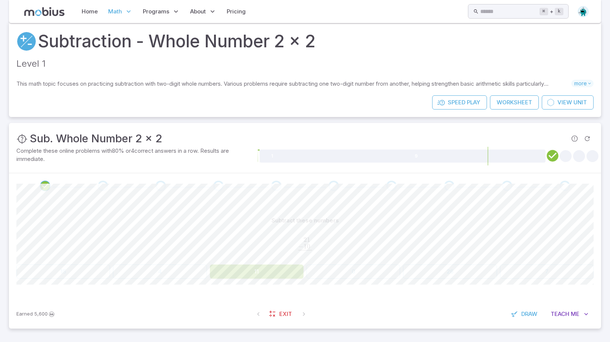
scroll to position [10, 0]
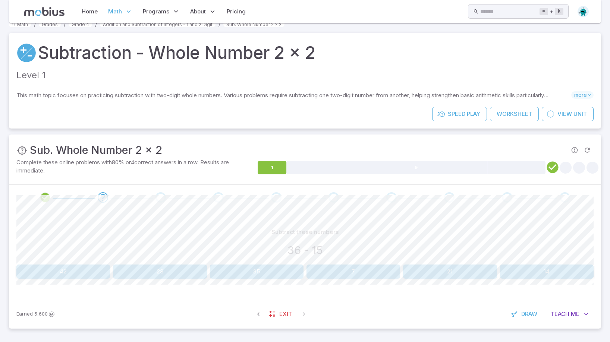
click at [436, 273] on button "21" at bounding box center [450, 272] width 94 height 14
click at [257, 268] on button "10" at bounding box center [257, 272] width 94 height 14
click at [265, 274] on button "2" at bounding box center [257, 272] width 94 height 14
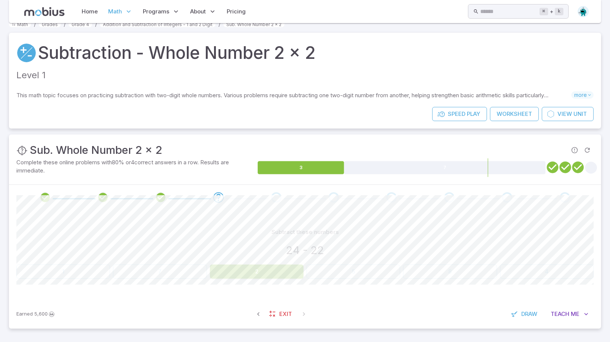
scroll to position [0, 0]
